Goal: Check status: Check status

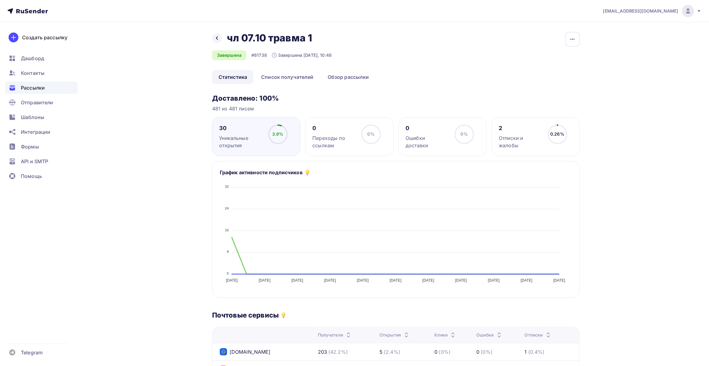
click at [164, 236] on div "Назад чл 07.10 травма 1 чл 07.10 травма 1 Завершена #61738 Завершена [DATE], 10…" at bounding box center [354, 305] width 503 height 566
click at [151, 232] on div "Назад чл 07.10 травма 1 чл 07.10 травма 1 Завершена #61738 Завершена [DATE], 10…" at bounding box center [354, 305] width 503 height 566
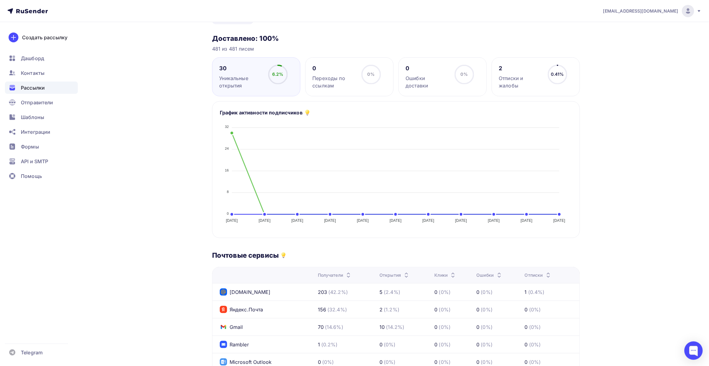
scroll to position [153, 0]
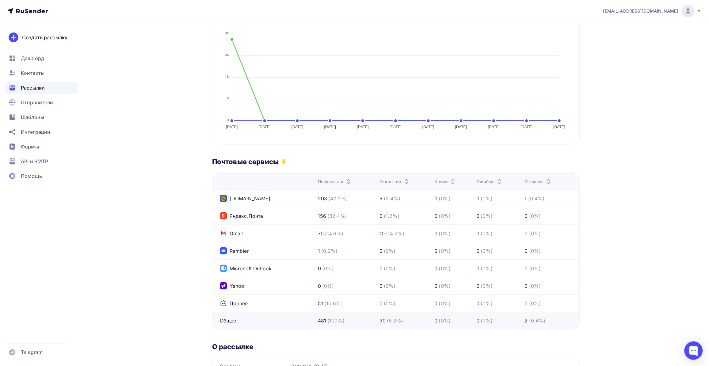
click at [153, 225] on div "Назад чл 07.10 травма 1 чл 07.10 травма 1 Завершена #61738 Завершена [DATE], 10…" at bounding box center [354, 152] width 503 height 566
click at [157, 219] on div "Назад чл 07.10 травма 1 чл 07.10 травма 1 Завершена #61738 Завершена [DATE], 10…" at bounding box center [354, 152] width 503 height 566
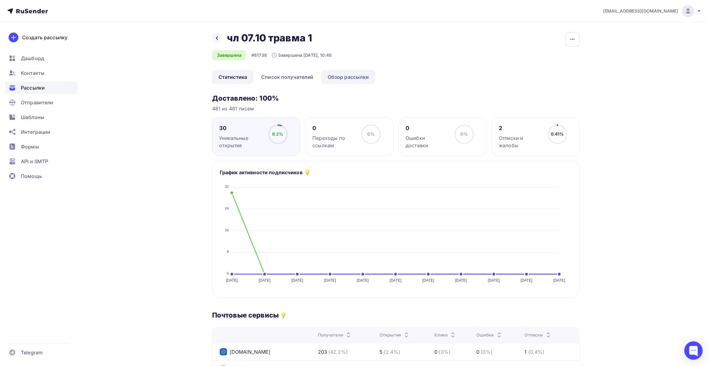
click at [341, 79] on link "Обзор рассылки" at bounding box center [348, 77] width 54 height 14
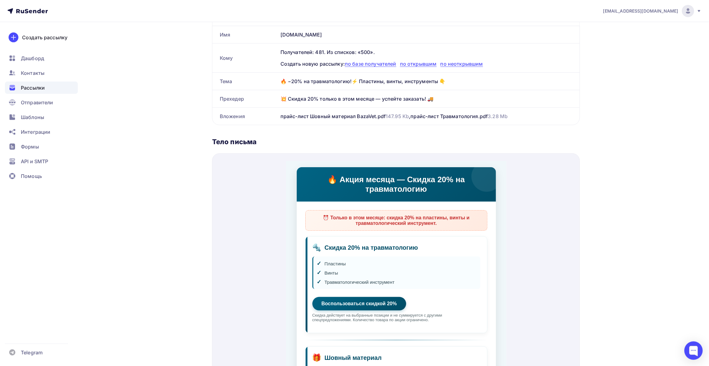
scroll to position [115, 0]
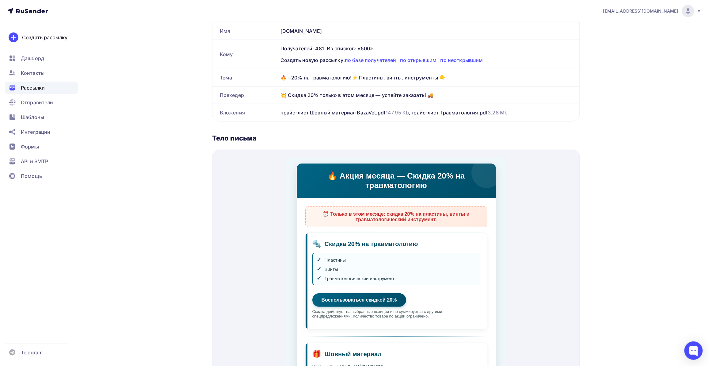
click at [199, 194] on div "Назад чл 07.10 травма 1 чл 07.10 травма 1 Завершена #61738 Завершена [DATE], 10…" at bounding box center [354, 201] width 503 height 589
click at [199, 195] on div "Назад чл 07.10 травма 1 чл 07.10 травма 1 Завершена #61738 Завершена [DATE], 10…" at bounding box center [354, 201] width 503 height 589
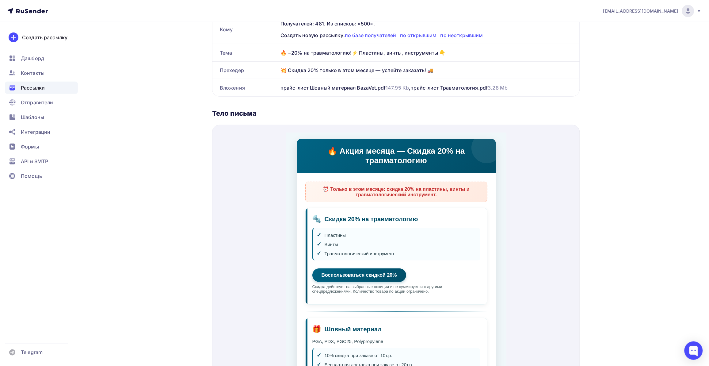
scroll to position [153, 0]
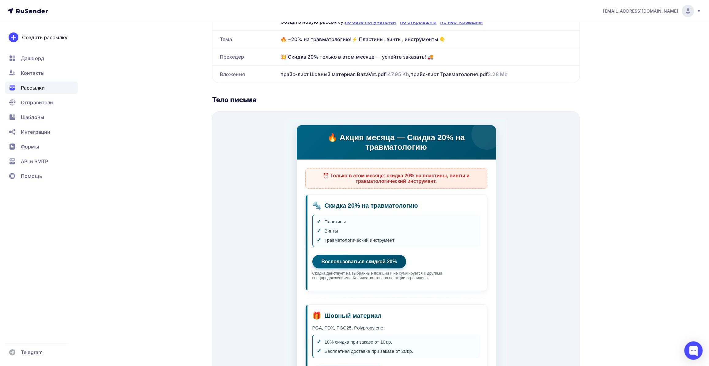
click at [602, 182] on div "Назад чл 07.10 травма 1 чл 07.10 травма 1 Завершена #61738 Завершена [DATE], 10…" at bounding box center [354, 163] width 503 height 589
click at [655, 180] on div "[EMAIL_ADDRESS][DOMAIN_NAME] Аккаунт Тарифы Выйти Создать рассылку [GEOGRAPHIC_…" at bounding box center [354, 152] width 709 height 611
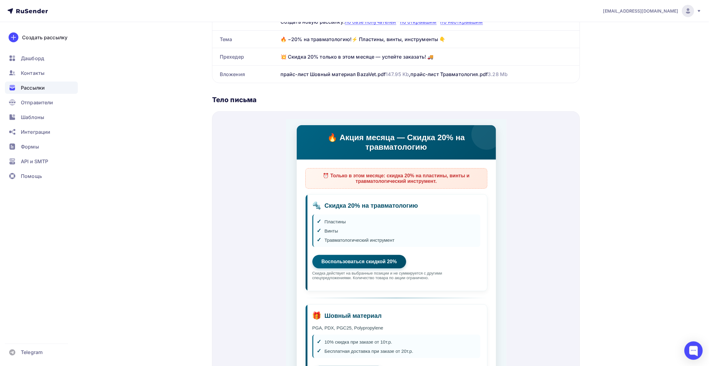
click at [655, 180] on div "[EMAIL_ADDRESS][DOMAIN_NAME] Аккаунт Тарифы Выйти Создать рассылку [GEOGRAPHIC_…" at bounding box center [354, 152] width 709 height 611
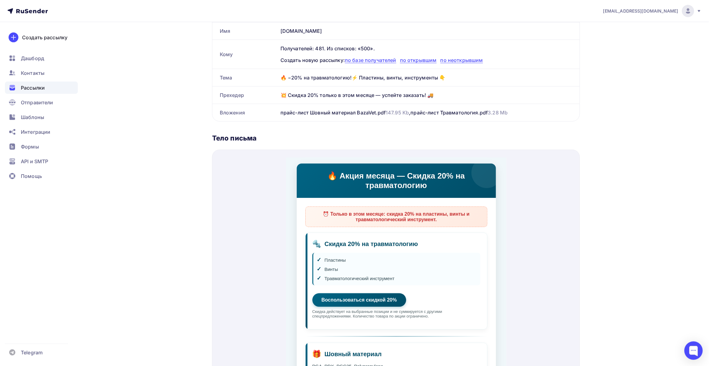
click at [650, 184] on div "[EMAIL_ADDRESS][DOMAIN_NAME] Аккаунт Тарифы Выйти Создать рассылку [GEOGRAPHIC_…" at bounding box center [354, 190] width 709 height 611
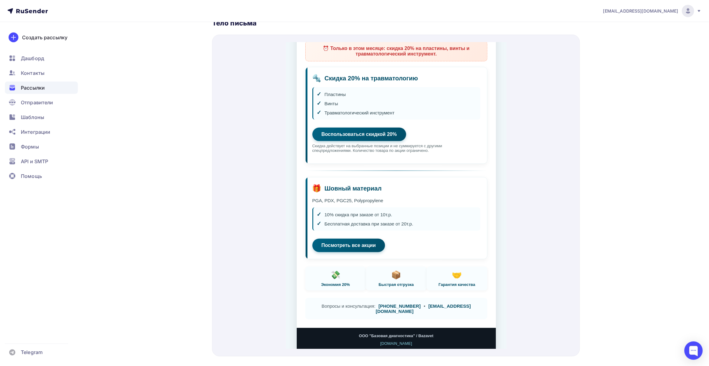
scroll to position [71, 0]
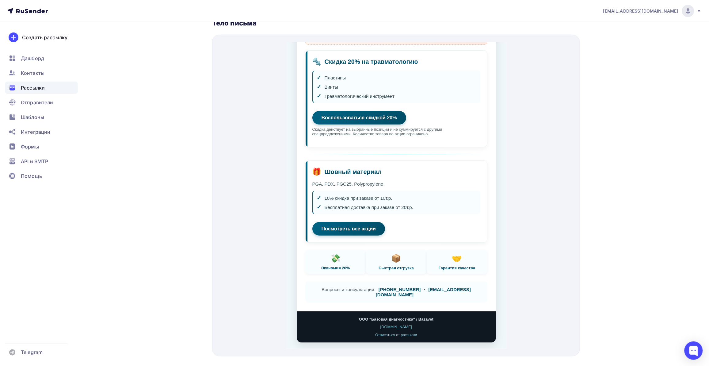
click at [396, 255] on div "📦" at bounding box center [396, 251] width 53 height 10
click at [442, 288] on link "[EMAIL_ADDRESS][DOMAIN_NAME]" at bounding box center [423, 284] width 95 height 10
click at [653, 264] on div "[EMAIL_ADDRESS][DOMAIN_NAME] Аккаунт Тарифы Выйти Создать рассылку [GEOGRAPHIC_…" at bounding box center [354, 75] width 709 height 611
click at [392, 105] on link "Воспользоваться скидкой 20%" at bounding box center [359, 108] width 94 height 13
click at [348, 226] on link "Посмотреть все акции" at bounding box center [348, 219] width 73 height 13
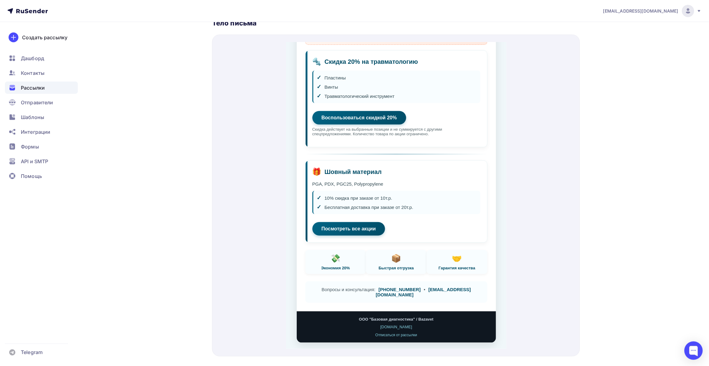
click at [190, 137] on div "Назад чл 07.10 травма 1 чл 07.10 травма 1 Завершена #61738 Завершена [DATE], 10…" at bounding box center [354, 86] width 503 height 589
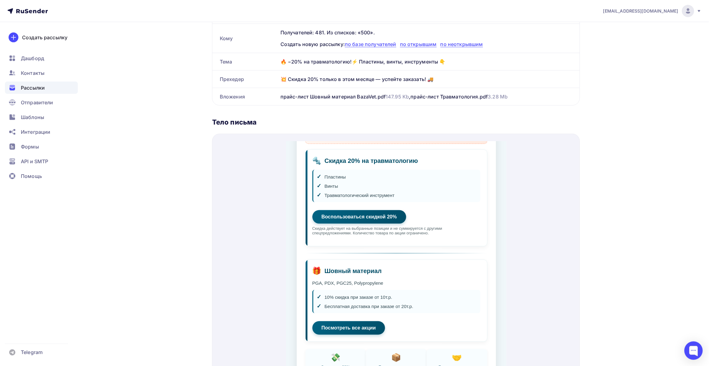
scroll to position [0, 0]
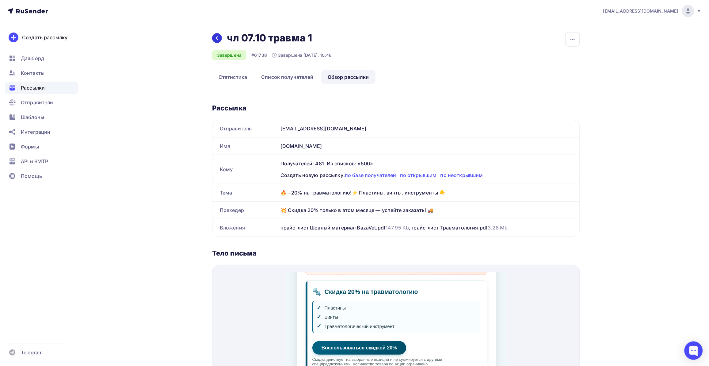
click at [216, 39] on icon at bounding box center [217, 38] width 5 height 5
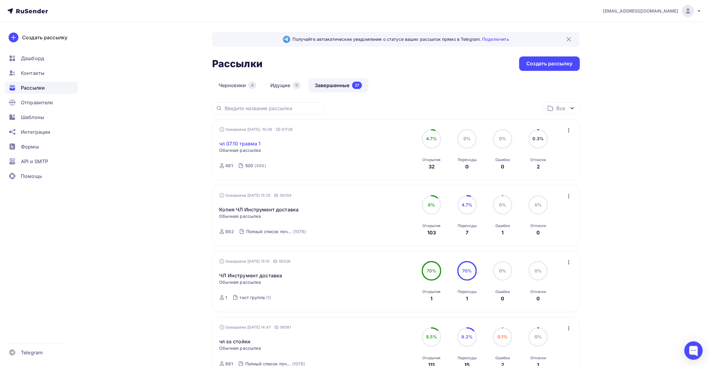
click at [253, 143] on link "чл 07.10 травма 1" at bounding box center [240, 143] width 41 height 7
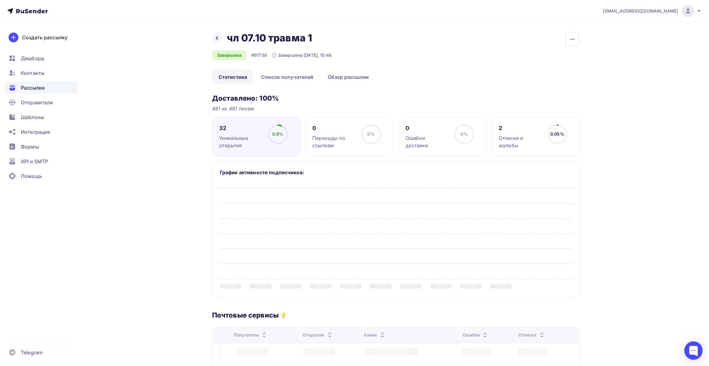
click at [154, 204] on div "Назад чл 07.10 травма 1 чл 07.10 травма 1 Завершена #61738 Завершена [DATE], 10…" at bounding box center [354, 312] width 503 height 581
